Goal: Information Seeking & Learning: Learn about a topic

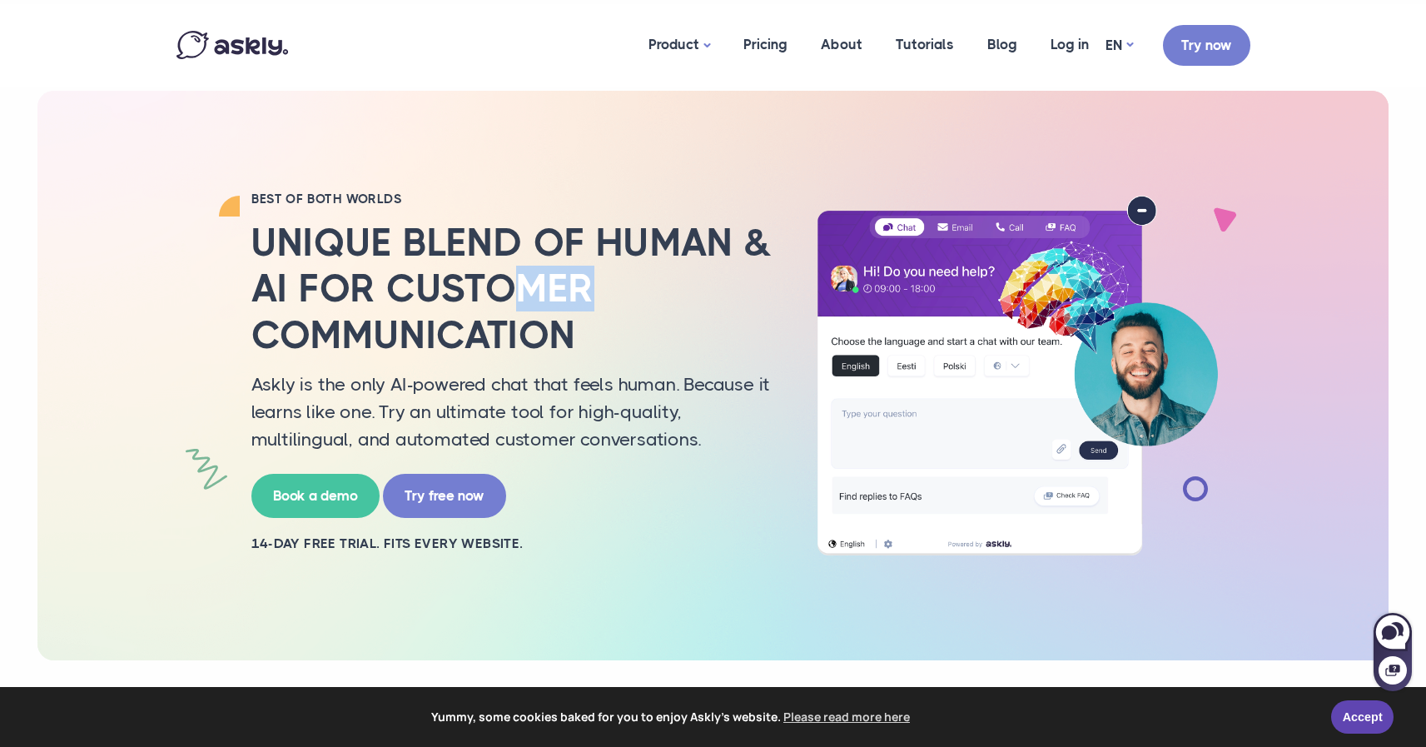
drag, startPoint x: 500, startPoint y: 276, endPoint x: 640, endPoint y: 294, distance: 141.0
click at [658, 296] on h2 "Unique blend of human & AI for customer communication" at bounding box center [513, 289] width 525 height 138
click at [489, 266] on h2 "Unique blend of human & AI for customer communication" at bounding box center [513, 289] width 525 height 138
click at [761, 49] on link "Pricing" at bounding box center [765, 44] width 77 height 81
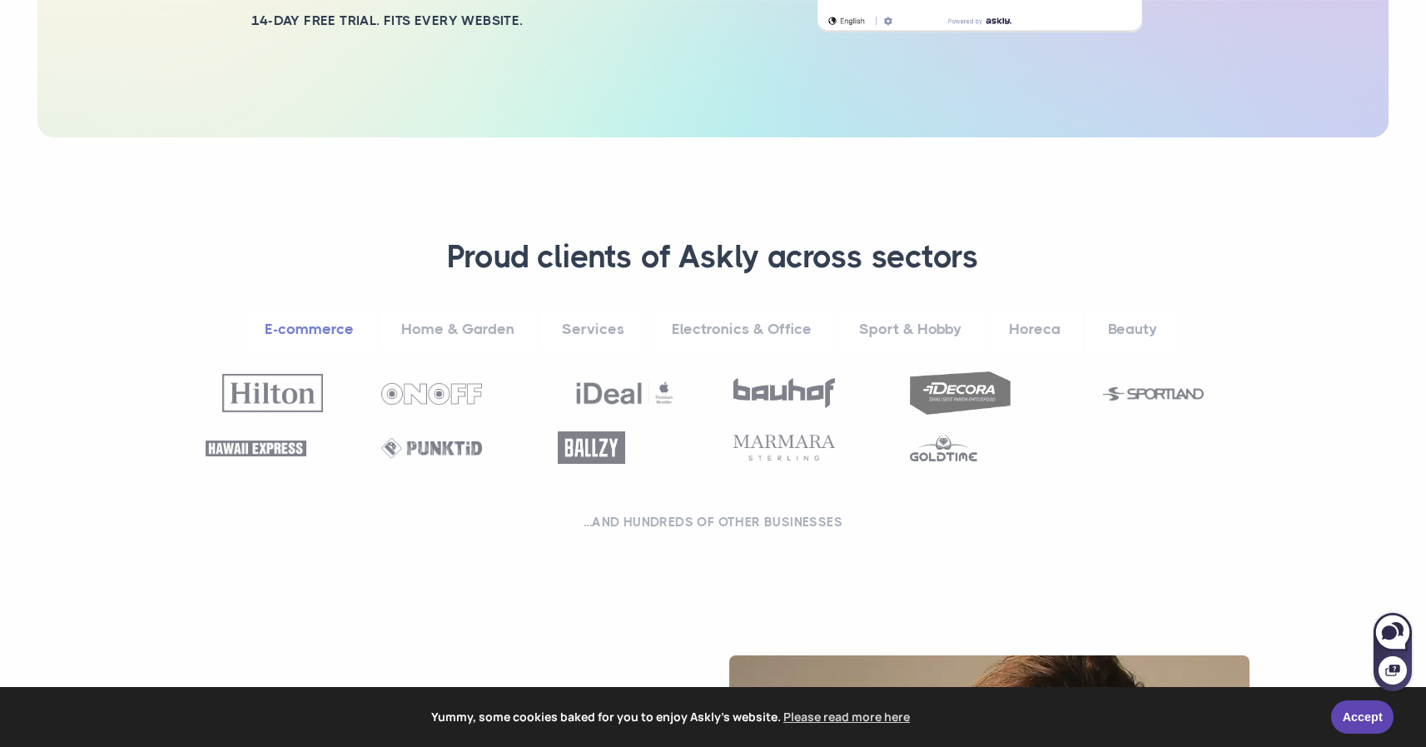
scroll to position [547, 0]
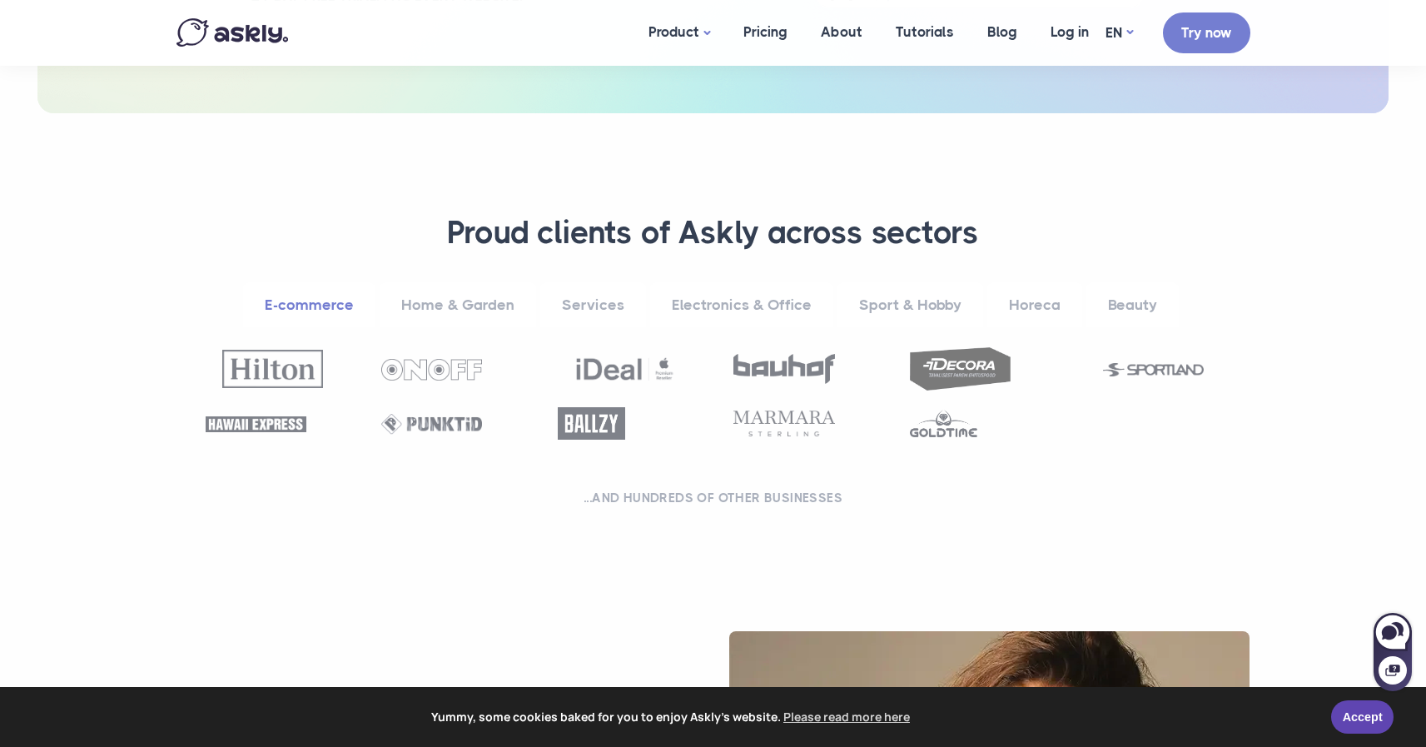
click at [779, 425] on img at bounding box center [784, 424] width 101 height 26
click at [614, 368] on img at bounding box center [625, 369] width 101 height 38
click at [597, 305] on link "Services" at bounding box center [593, 305] width 106 height 46
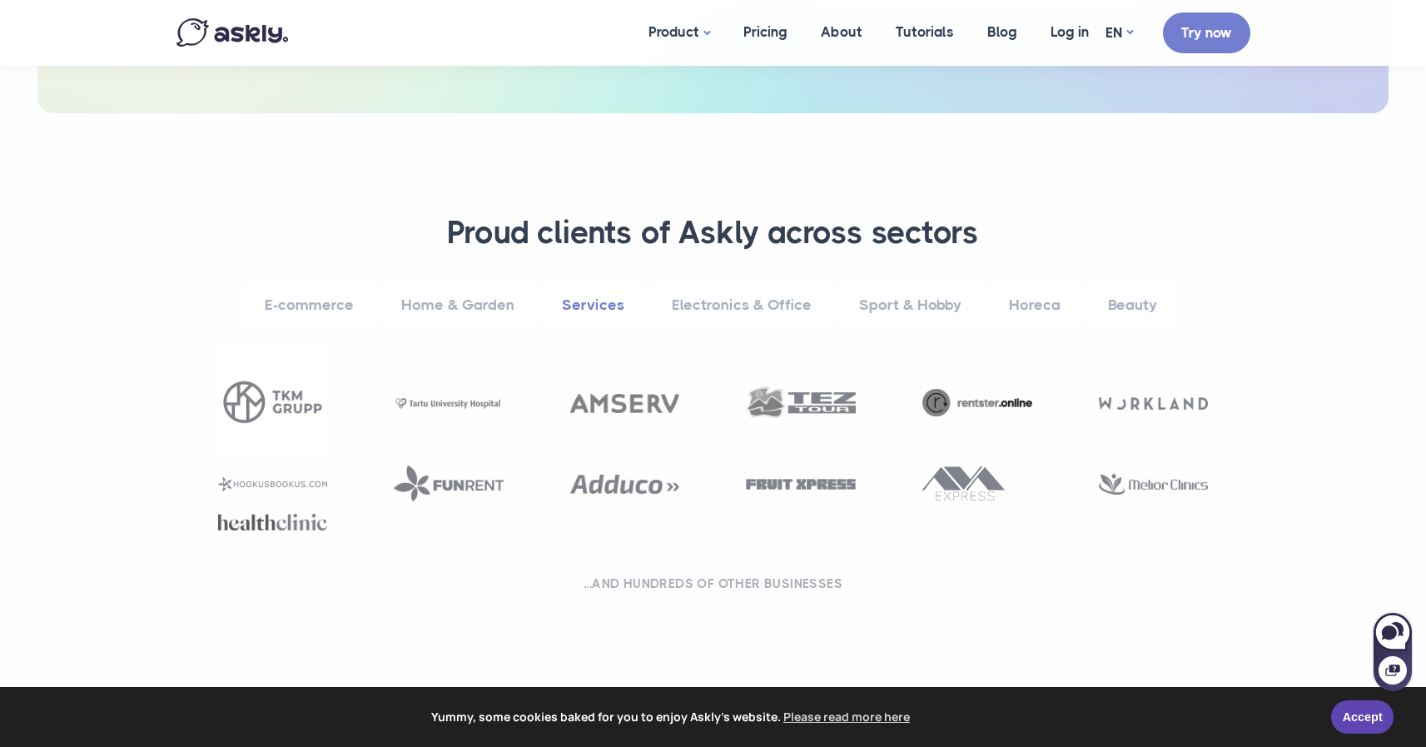
click at [327, 298] on link "E-commerce" at bounding box center [309, 305] width 132 height 46
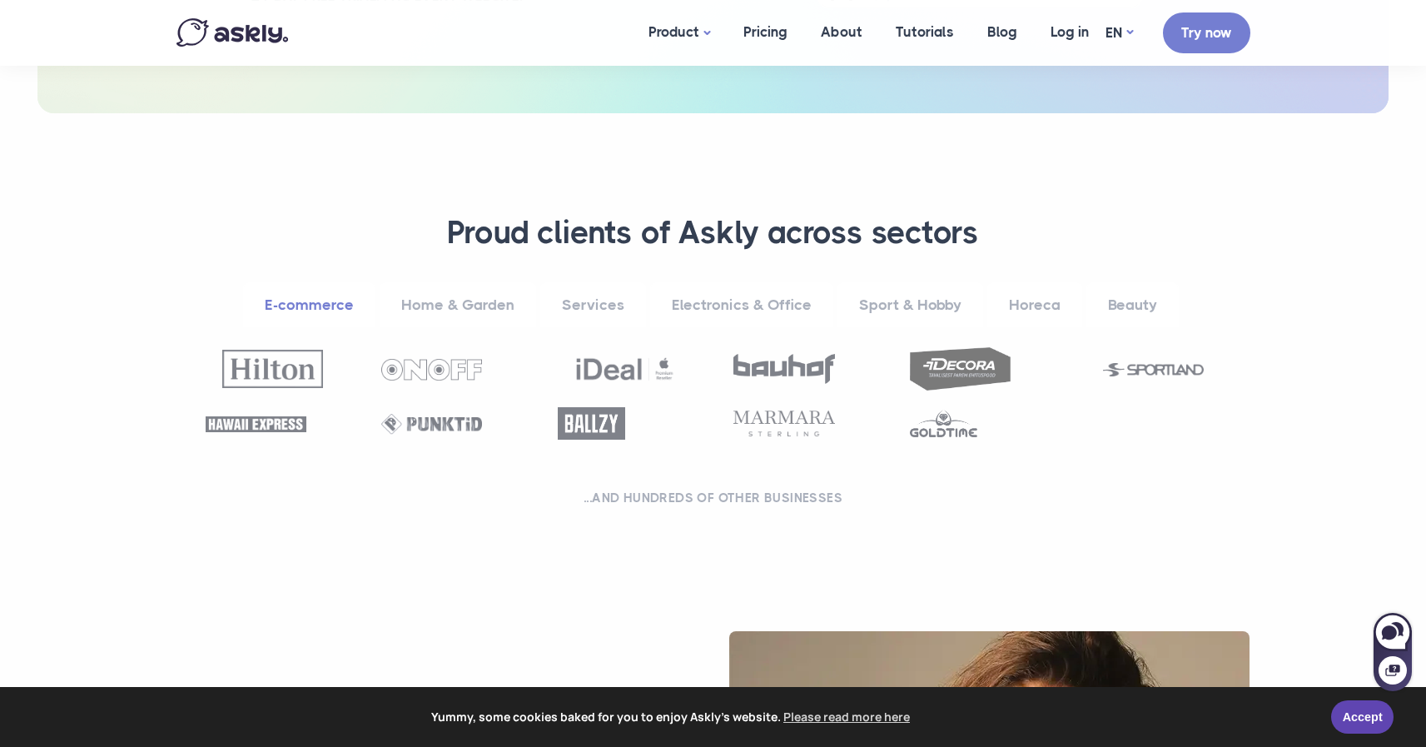
click at [428, 365] on img at bounding box center [431, 370] width 101 height 22
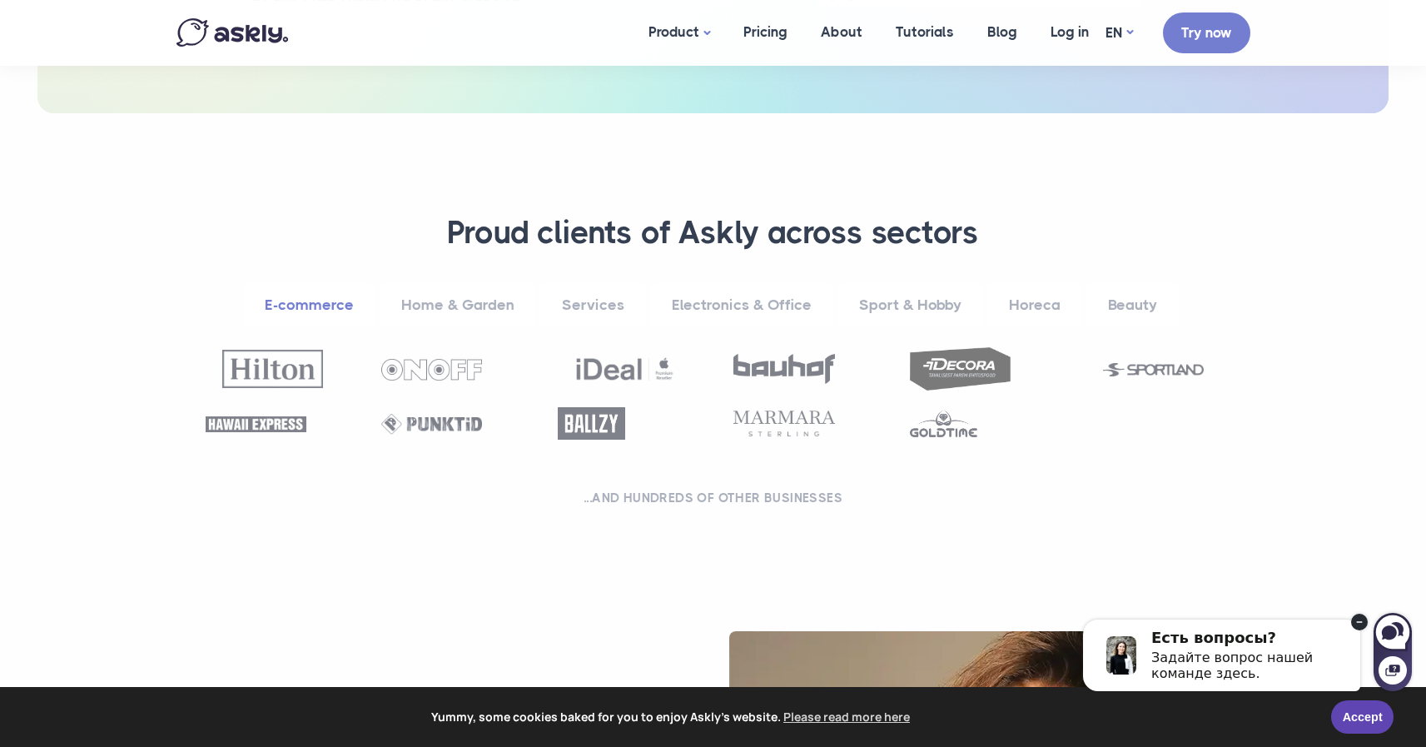
drag, startPoint x: 1197, startPoint y: 482, endPoint x: 1155, endPoint y: 371, distance: 118.3
click at [1197, 482] on div "**********" at bounding box center [713, 363] width 1091 height 301
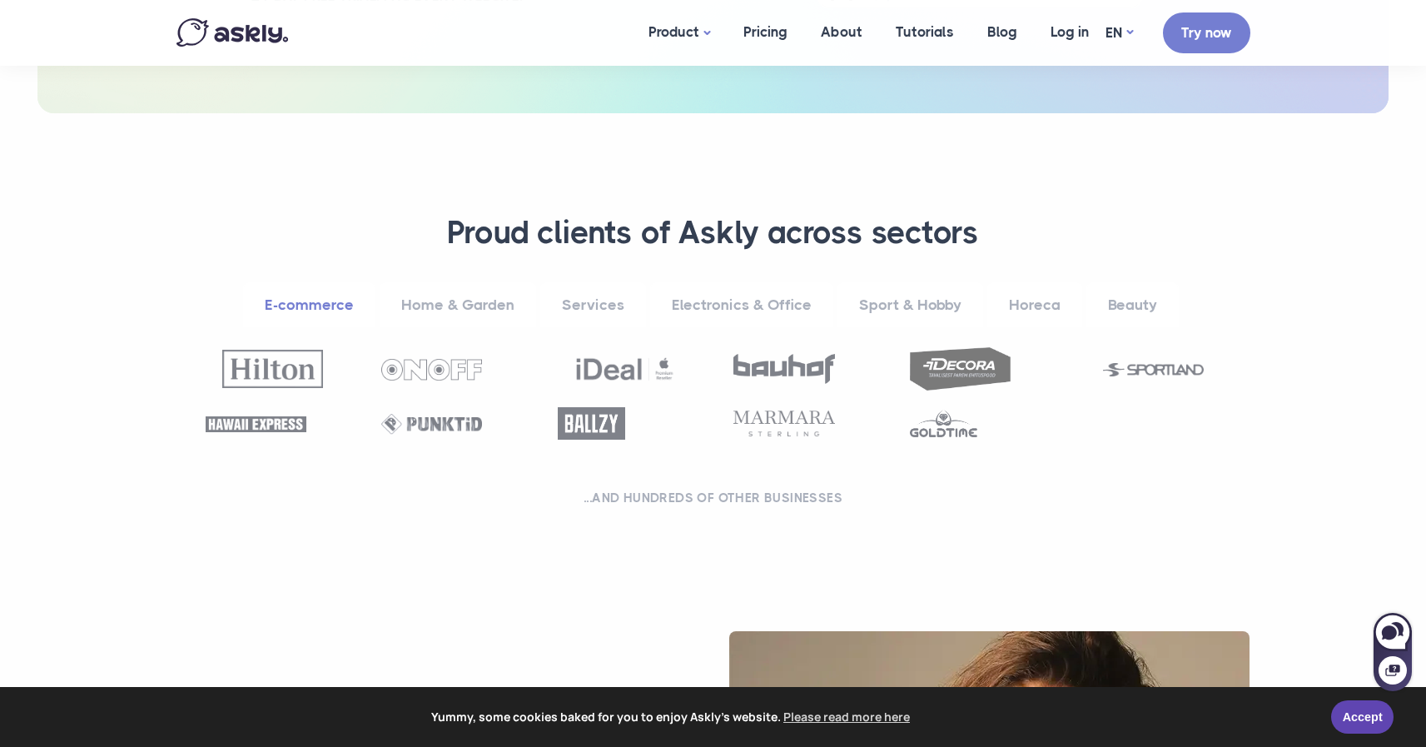
click at [585, 424] on img at bounding box center [591, 423] width 67 height 32
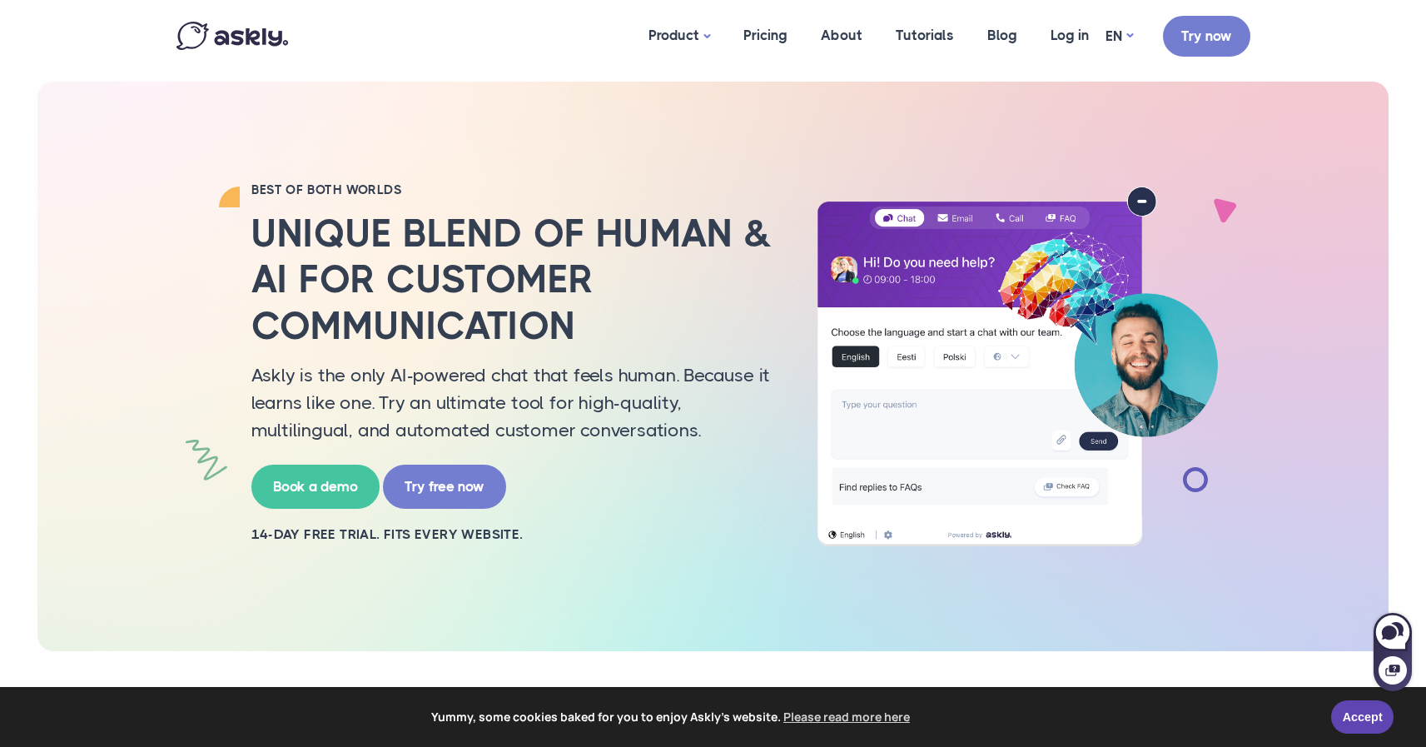
scroll to position [0, 0]
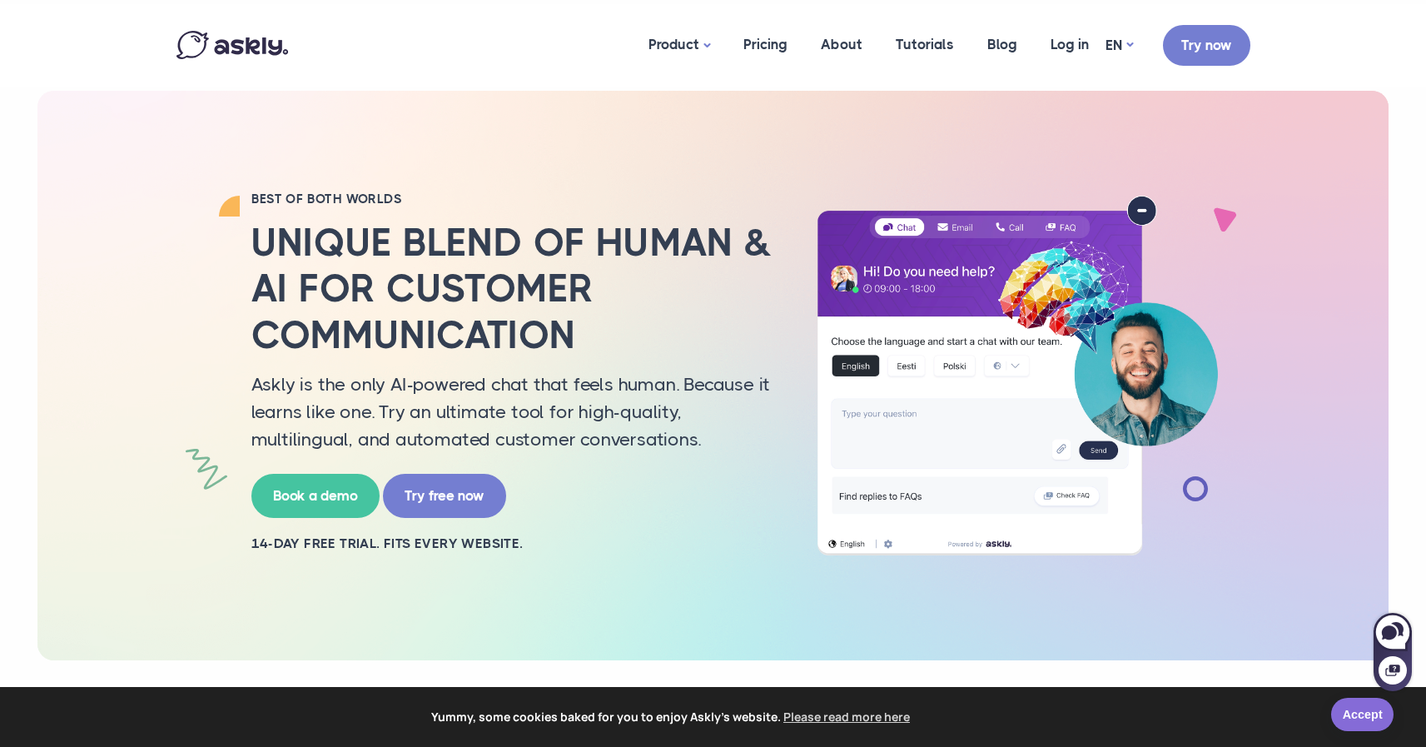
click at [1347, 709] on link "Accept" at bounding box center [1363, 714] width 62 height 33
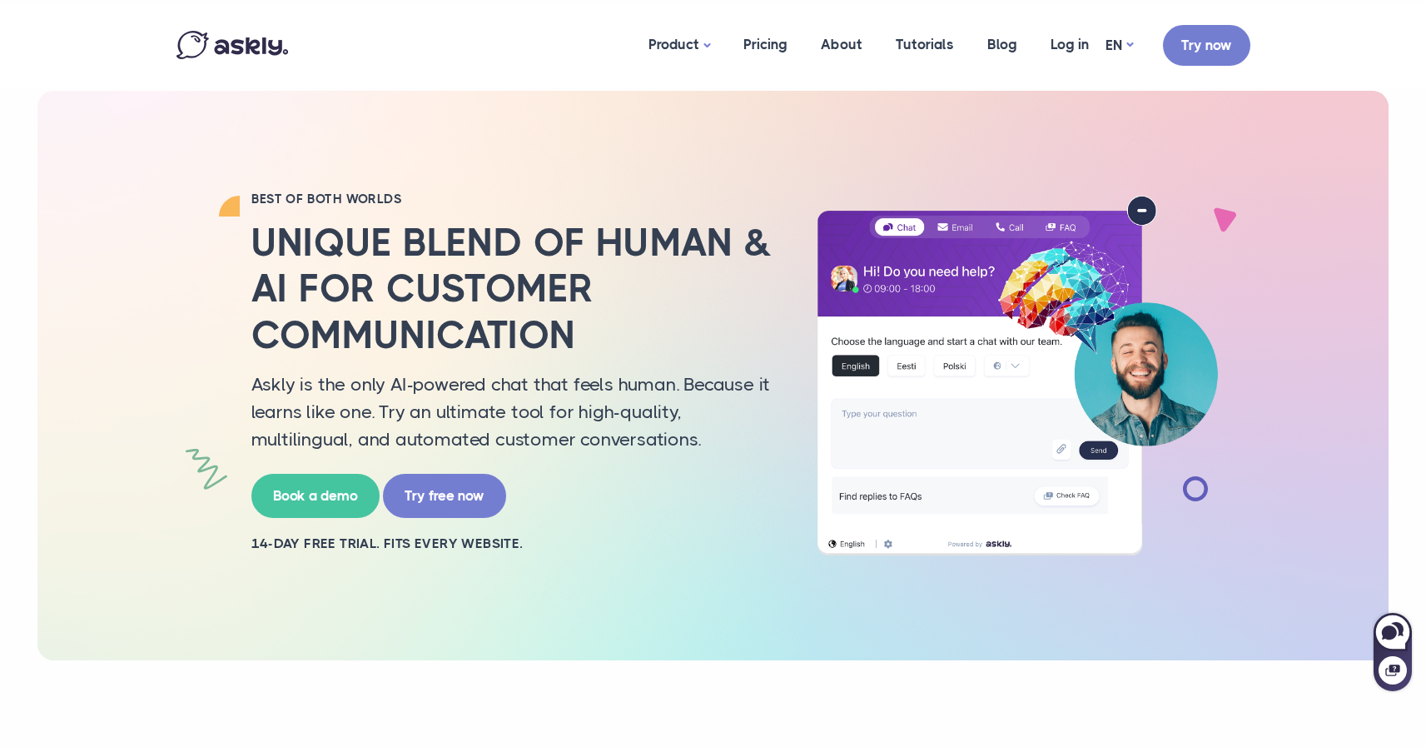
drag, startPoint x: 459, startPoint y: 65, endPoint x: 484, endPoint y: 99, distance: 42.3
click at [459, 65] on div "Product Live chat AI chat Pricing About Tutorials Blog Log in EN" at bounding box center [713, 45] width 1099 height 82
drag, startPoint x: 551, startPoint y: 71, endPoint x: 601, endPoint y: 151, distance: 94.3
click at [551, 71] on div "Product Live chat AI chat Pricing About Tutorials Blog Log in EN" at bounding box center [713, 45] width 1099 height 82
click at [1400, 629] on icon at bounding box center [1397, 629] width 12 height 14
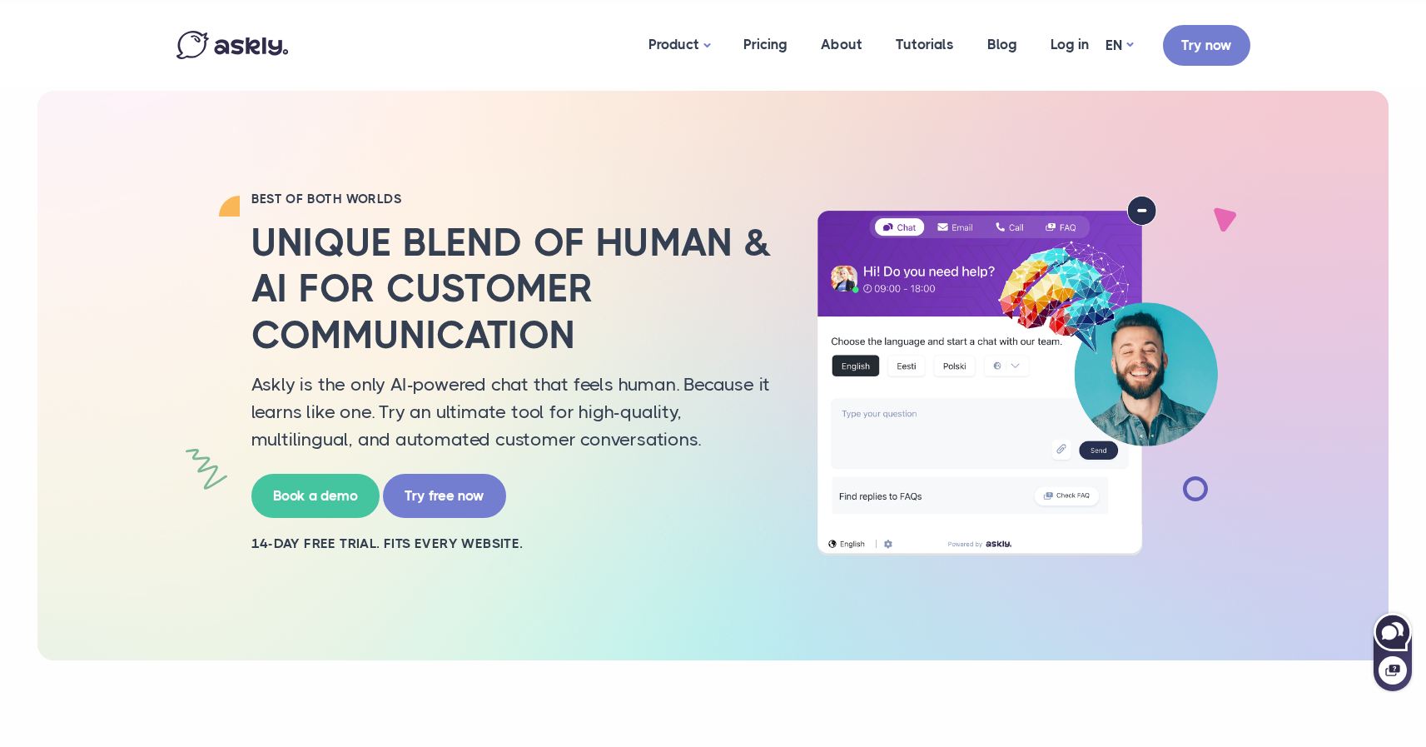
select select "**"
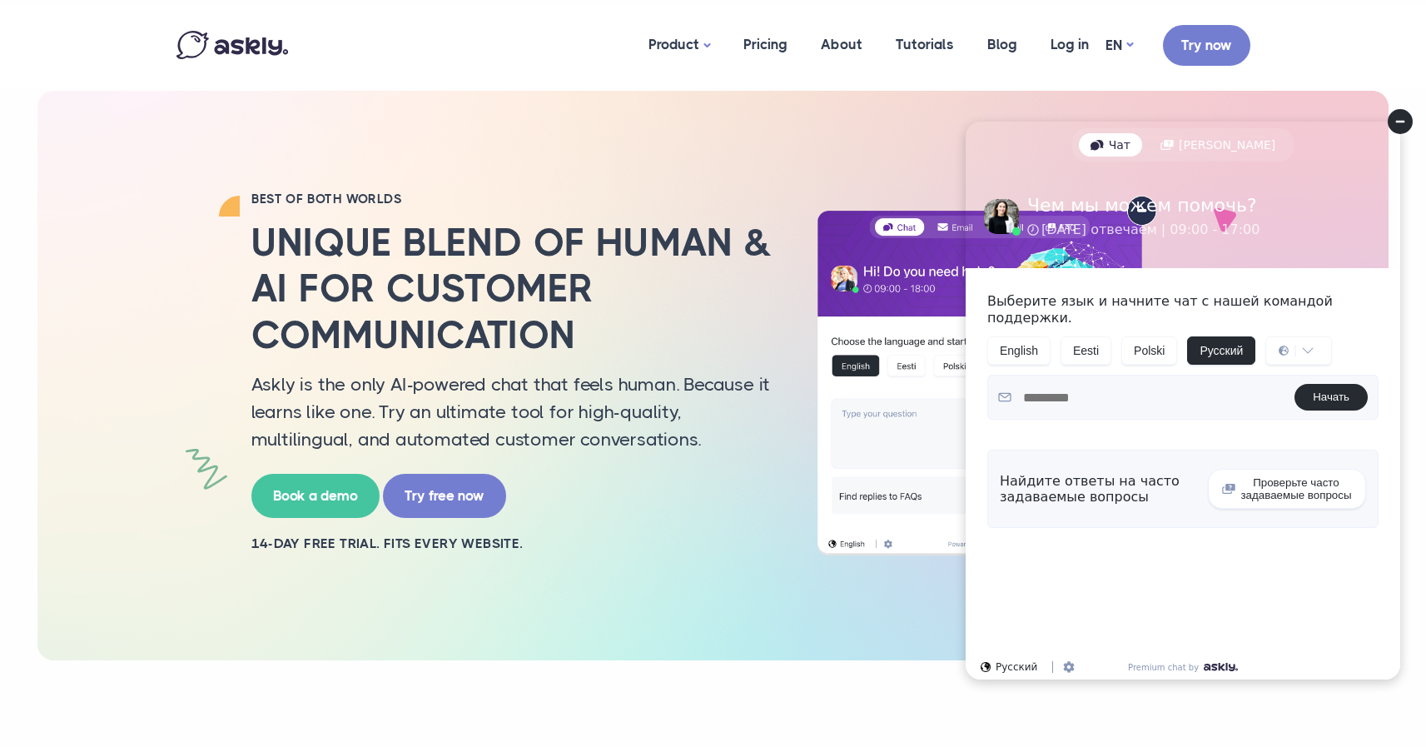
click at [1282, 476] on button "Проверьте часто задаваемые вопросы" at bounding box center [1287, 489] width 158 height 40
select select "**"
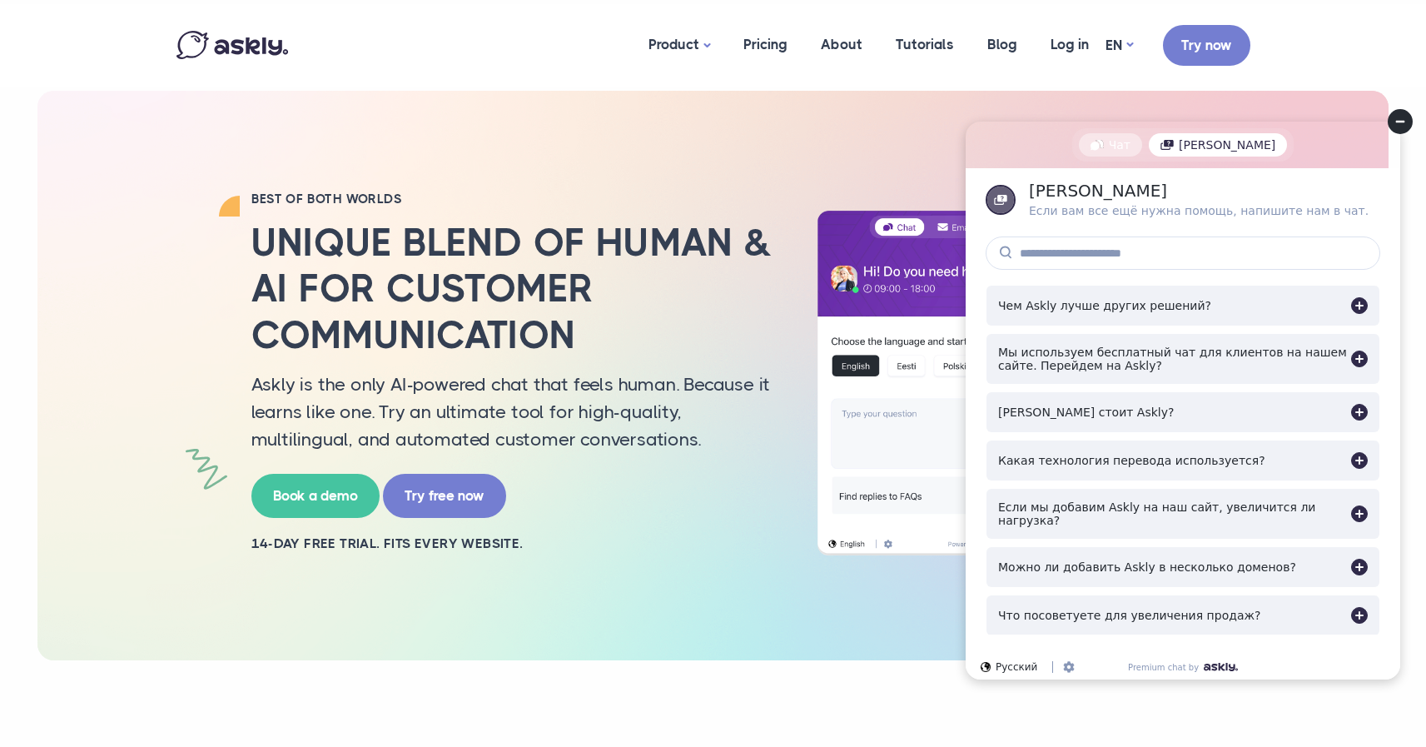
click at [1142, 150] on div "Чат" at bounding box center [1110, 144] width 63 height 23
select select "**"
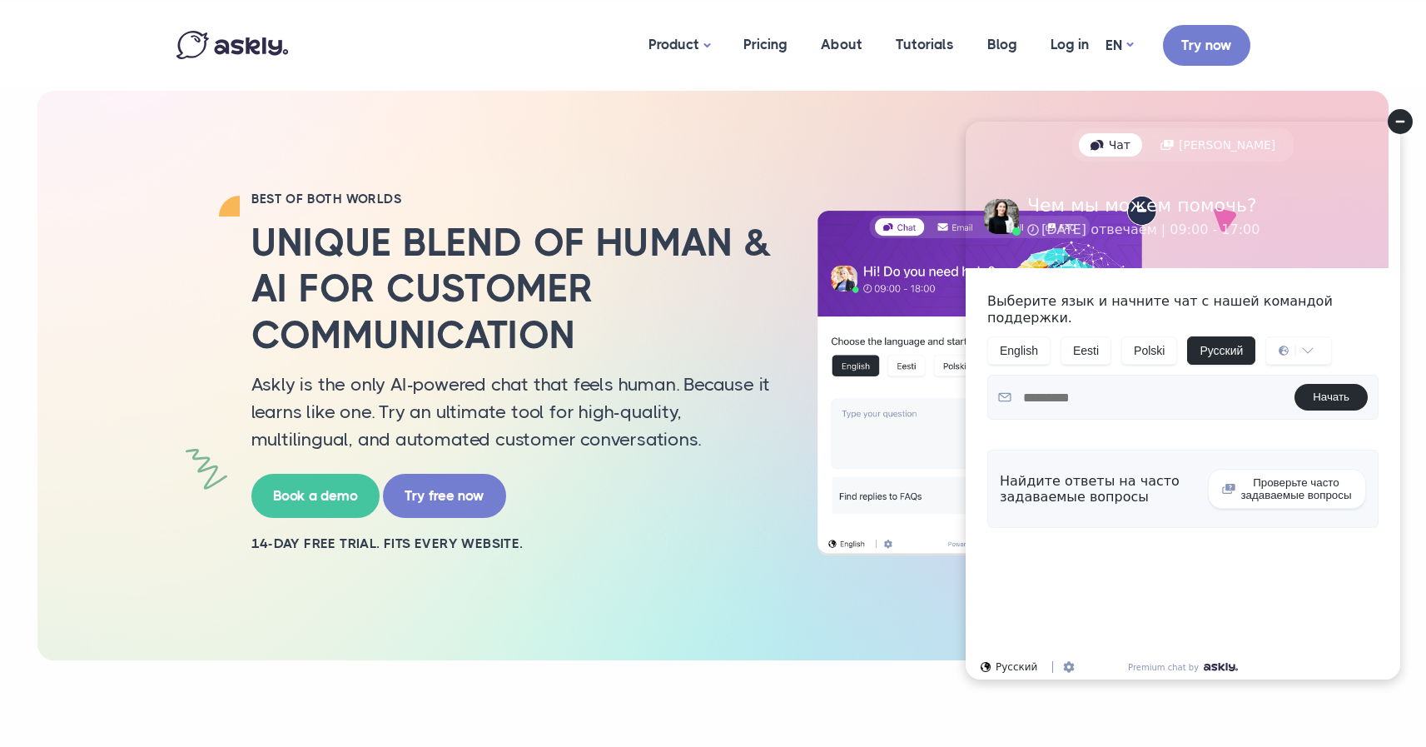
click at [1088, 473] on div "Найдите ответы на часто задаваемые вопросы" at bounding box center [1099, 489] width 198 height 32
drag, startPoint x: 1028, startPoint y: 472, endPoint x: 1091, endPoint y: 502, distance: 70.0
click at [1091, 501] on div "Найдите ответы на часто задаваемые вопросы Проверьте часто задаваемые вопросы" at bounding box center [1183, 489] width 391 height 78
click at [1094, 507] on div "Найдите ответы на часто задаваемые вопросы Проверьте часто задаваемые вопросы" at bounding box center [1183, 489] width 391 height 78
